Goal: Find specific page/section: Find specific page/section

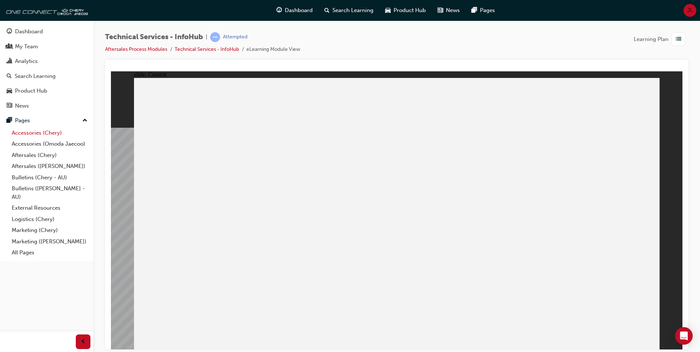
click at [47, 136] on link "Accessories (Chery)" at bounding box center [50, 132] width 82 height 11
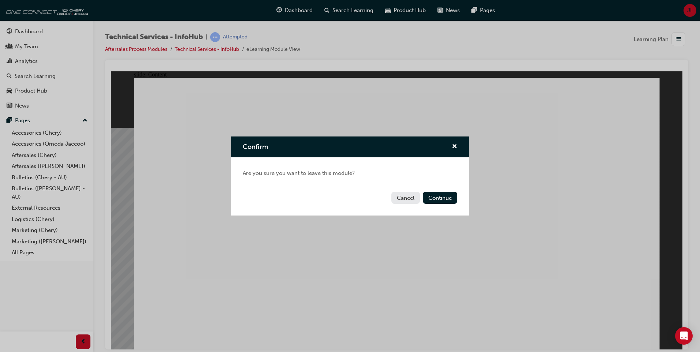
click at [403, 198] on button "Cancel" at bounding box center [405, 198] width 29 height 12
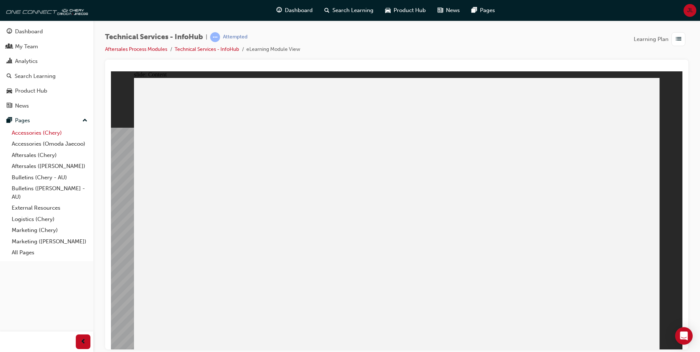
click at [52, 134] on link "Accessories (Chery)" at bounding box center [50, 132] width 82 height 11
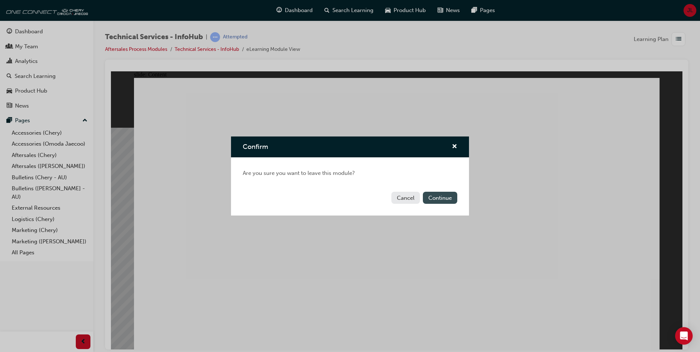
click at [446, 200] on button "Continue" at bounding box center [440, 198] width 34 height 12
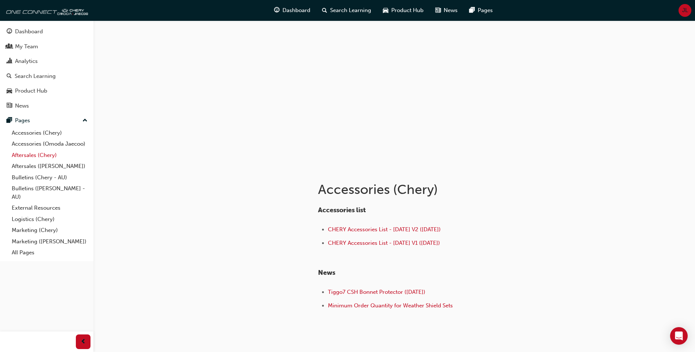
click at [19, 156] on link "Aftersales (Chery)" at bounding box center [50, 155] width 82 height 11
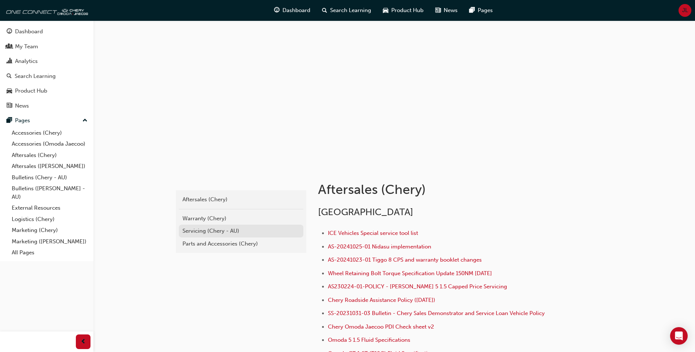
click at [233, 232] on div "Servicing (Chery - AU)" at bounding box center [240, 231] width 117 height 8
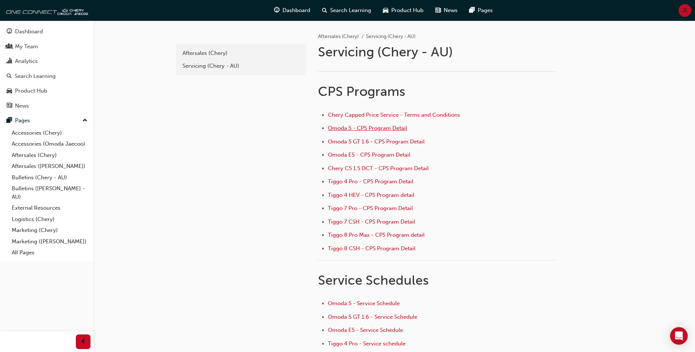
click at [377, 129] on span "Omoda 5 - CPS Program Detail" at bounding box center [367, 128] width 79 height 7
